Goal: Transaction & Acquisition: Obtain resource

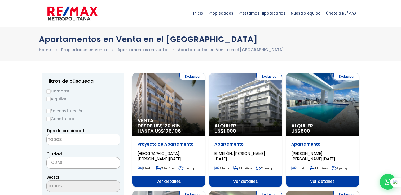
select select
click at [48, 98] on input "Alquilar" at bounding box center [48, 99] width 4 height 4
radio input "true"
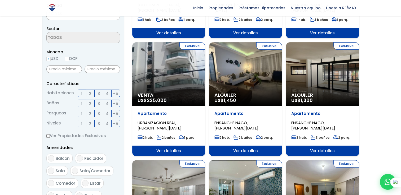
scroll to position [159, 0]
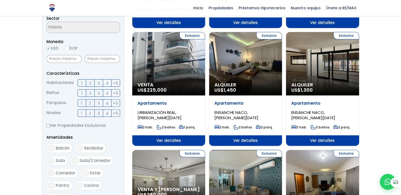
click at [69, 48] on input "DOP" at bounding box center [67, 49] width 4 height 4
radio input "true"
click at [93, 58] on input "text" at bounding box center [101, 59] width 35 height 8
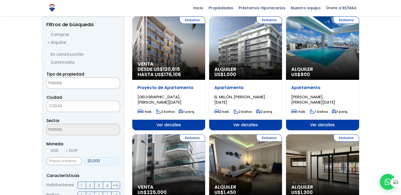
scroll to position [53, 0]
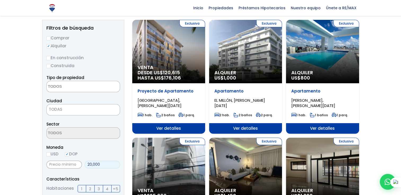
type input "20,000"
click at [64, 109] on span "TODAS" at bounding box center [83, 109] width 73 height 7
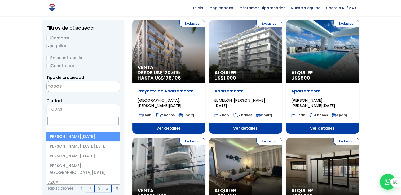
select select "1"
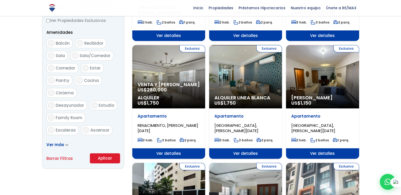
scroll to position [265, 0]
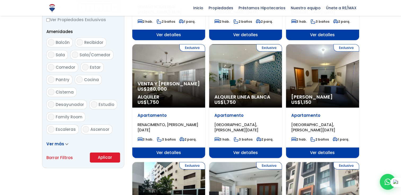
click at [101, 155] on button "Aplicar" at bounding box center [105, 158] width 30 height 10
click at [103, 157] on button "Aplicar" at bounding box center [105, 158] width 30 height 10
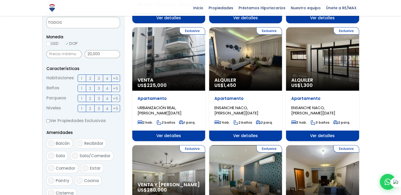
scroll to position [159, 0]
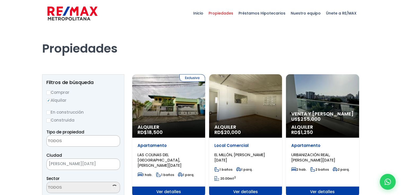
select select
click at [249, 107] on div "Alquiler RD$ 20,000" at bounding box center [245, 106] width 73 height 64
click at [238, 145] on p "Local Comercial" at bounding box center [245, 145] width 62 height 5
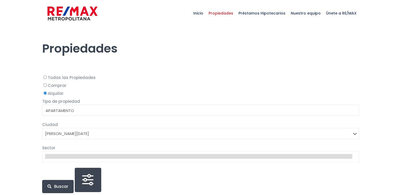
select select
select select "1"
select select
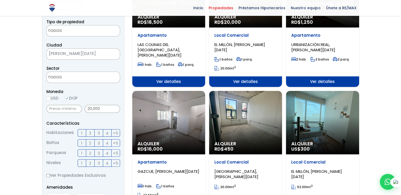
scroll to position [159, 0]
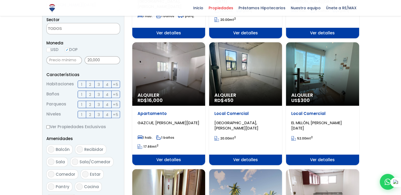
click at [162, 158] on span "Ver detalles" at bounding box center [168, 160] width 73 height 11
click at [148, 114] on p "Apartamento" at bounding box center [168, 113] width 62 height 5
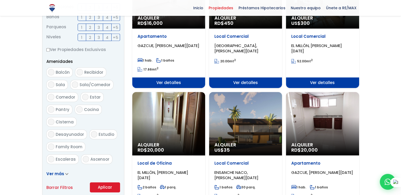
scroll to position [238, 0]
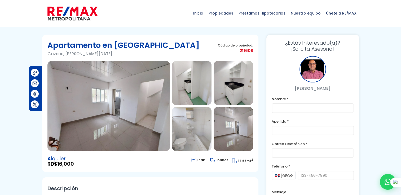
click at [119, 110] on img at bounding box center [108, 106] width 122 height 90
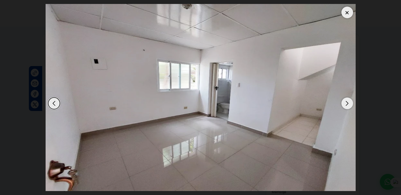
click at [346, 104] on div "Next slide" at bounding box center [347, 104] width 12 height 12
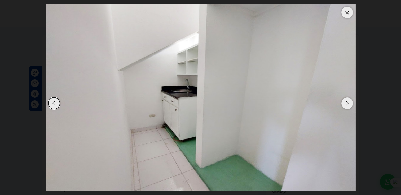
click at [346, 104] on div "Next slide" at bounding box center [347, 104] width 12 height 12
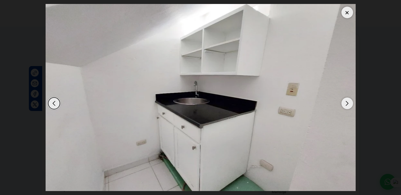
click at [346, 104] on div "Next slide" at bounding box center [347, 104] width 12 height 12
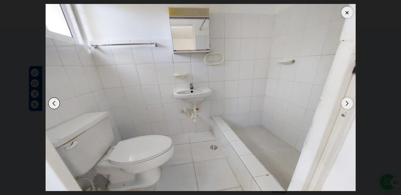
click at [346, 104] on div "Next slide" at bounding box center [347, 104] width 12 height 12
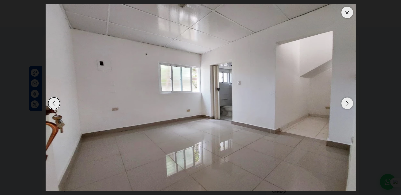
click at [346, 104] on div "Next slide" at bounding box center [347, 104] width 12 height 12
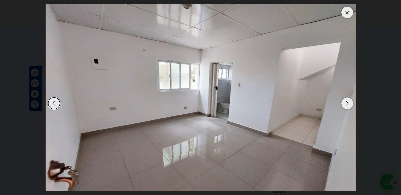
click at [344, 15] on div at bounding box center [347, 13] width 12 height 12
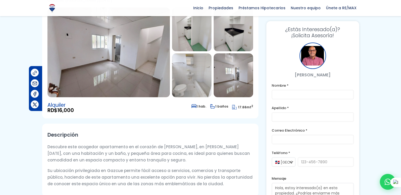
scroll to position [53, 0]
click at [193, 85] on img at bounding box center [191, 76] width 39 height 44
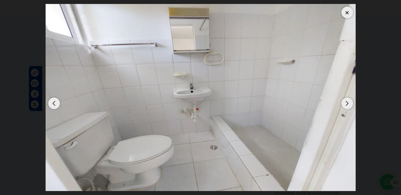
click at [348, 15] on div at bounding box center [347, 13] width 12 height 12
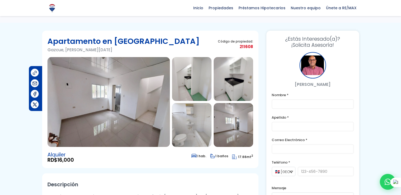
scroll to position [0, 0]
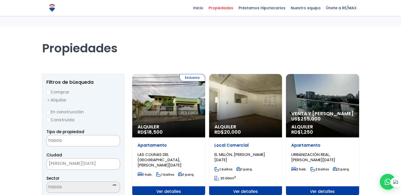
select select
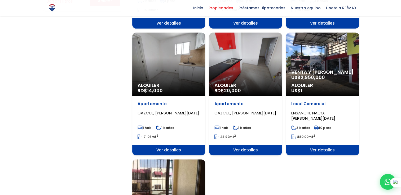
scroll to position [424, 0]
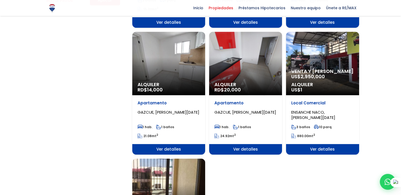
click at [167, 149] on span "Ver detalles" at bounding box center [168, 149] width 73 height 11
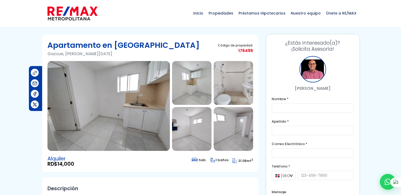
click at [145, 115] on img at bounding box center [108, 106] width 122 height 90
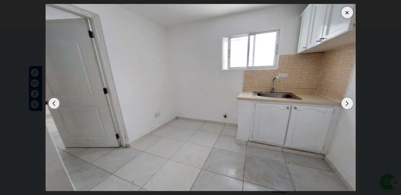
click at [347, 103] on div "Next slide" at bounding box center [347, 104] width 12 height 12
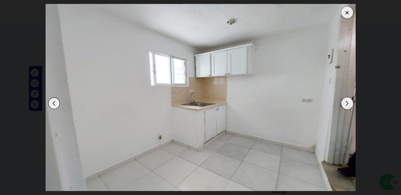
click at [347, 103] on div "Next slide" at bounding box center [347, 104] width 12 height 12
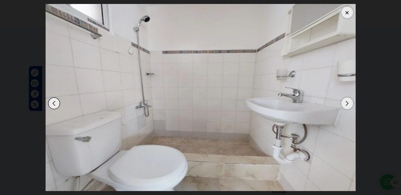
click at [347, 103] on div "Next slide" at bounding box center [347, 104] width 12 height 12
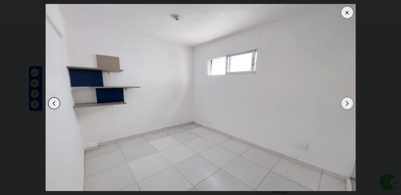
click at [347, 103] on div "Next slide" at bounding box center [347, 104] width 12 height 12
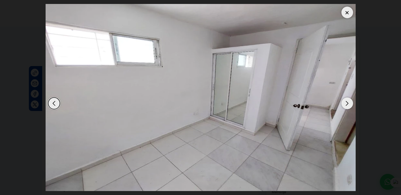
click at [347, 103] on div "Next slide" at bounding box center [347, 104] width 12 height 12
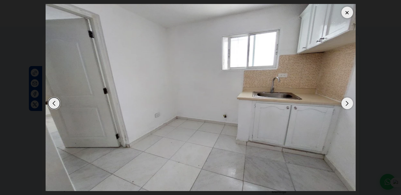
click at [347, 103] on div "Next slide" at bounding box center [347, 104] width 12 height 12
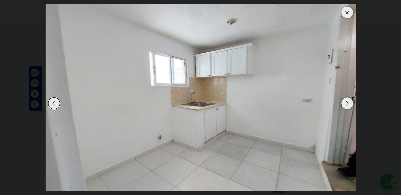
click at [347, 103] on div "Next slide" at bounding box center [347, 104] width 12 height 12
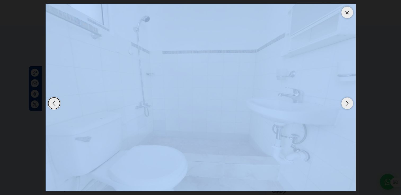
click at [347, 103] on div "Next slide" at bounding box center [347, 104] width 12 height 12
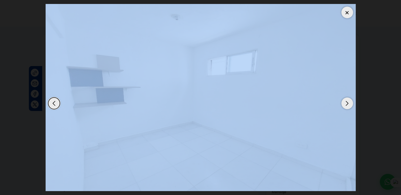
click at [347, 103] on div "Next slide" at bounding box center [347, 104] width 12 height 12
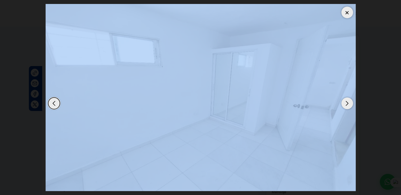
click at [347, 12] on div at bounding box center [347, 13] width 12 height 12
